Goal: Go to known website: Access a specific website the user already knows

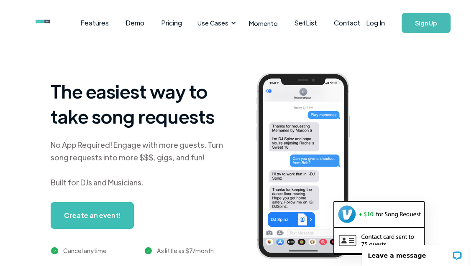
click at [376, 26] on link "Log In" at bounding box center [376, 22] width 36 height 29
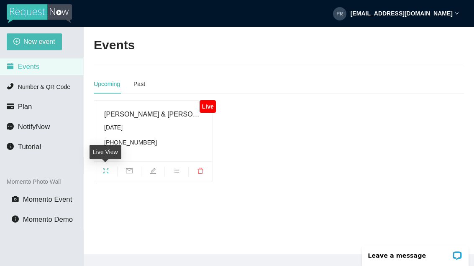
click at [109, 168] on span "fullscreen" at bounding box center [105, 172] width 23 height 9
